Goal: Task Accomplishment & Management: Manage account settings

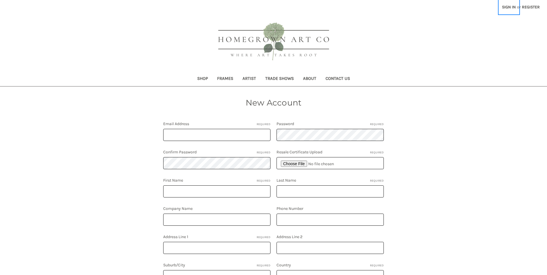
click at [509, 8] on link "Sign in" at bounding box center [509, 7] width 20 height 14
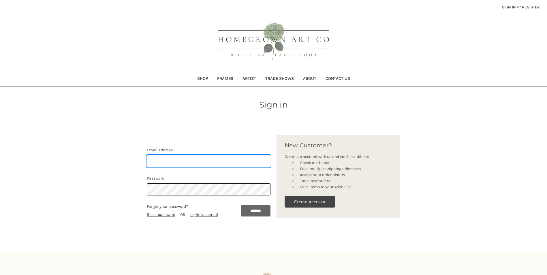
type input "stacey@weidnerhasou.com"
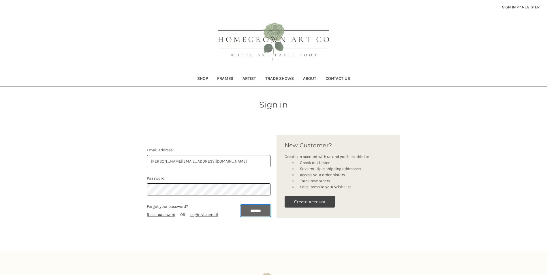
click at [256, 212] on input "*******" at bounding box center [256, 211] width 30 height 12
